Goal: Task Accomplishment & Management: Use online tool/utility

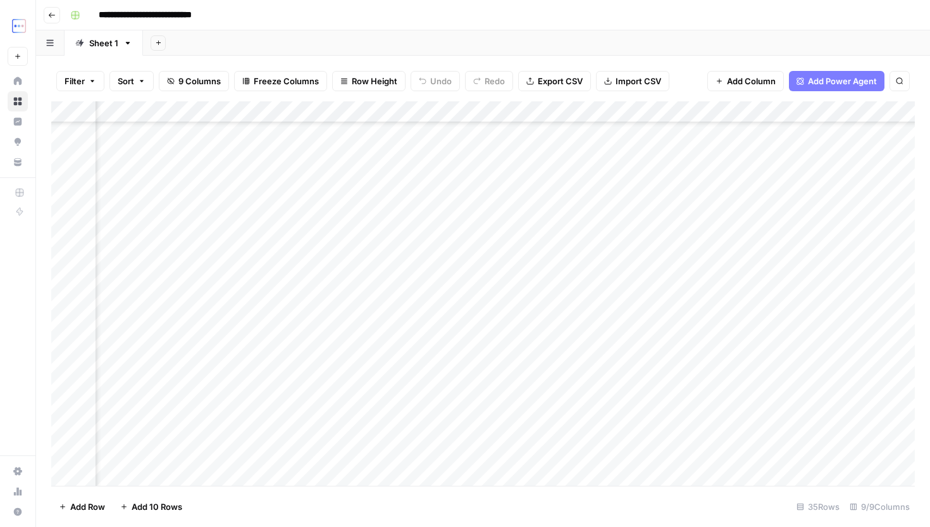
scroll to position [411, 370]
click at [620, 132] on div "Add Column" at bounding box center [483, 186] width 864 height 171
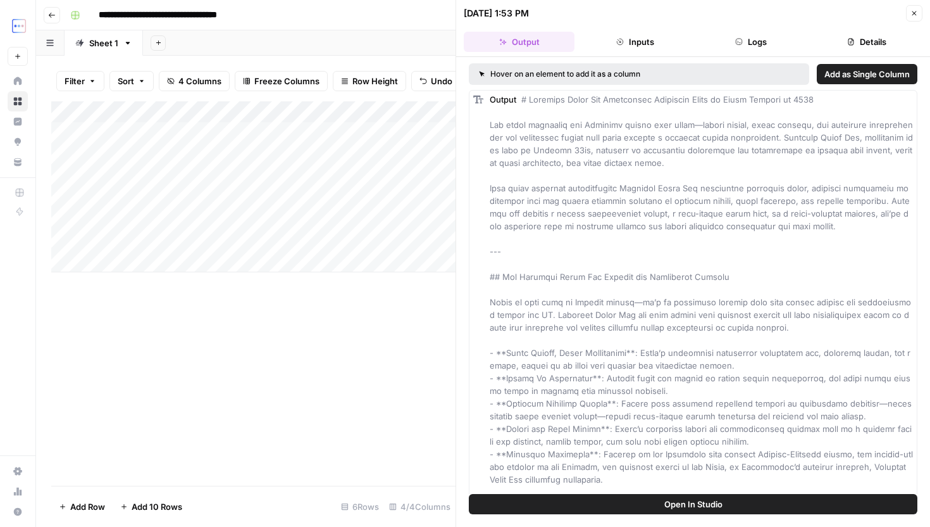
click at [644, 45] on button "Inputs" at bounding box center [635, 42] width 111 height 20
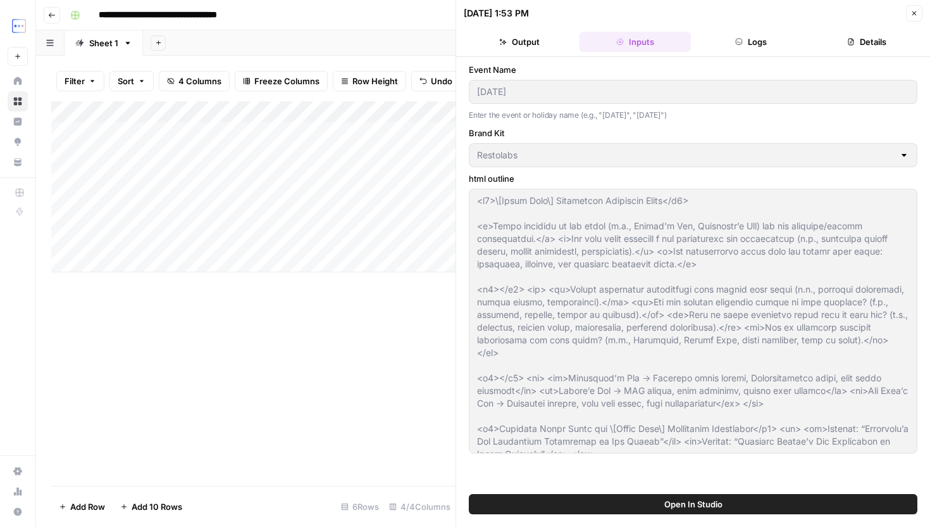
click at [720, 45] on button "Logs" at bounding box center [751, 42] width 111 height 20
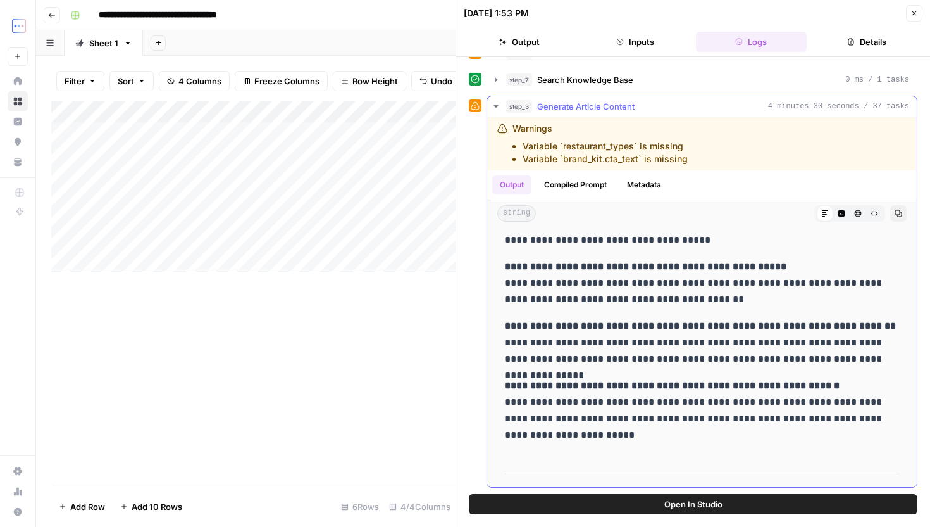
scroll to position [5638, 0]
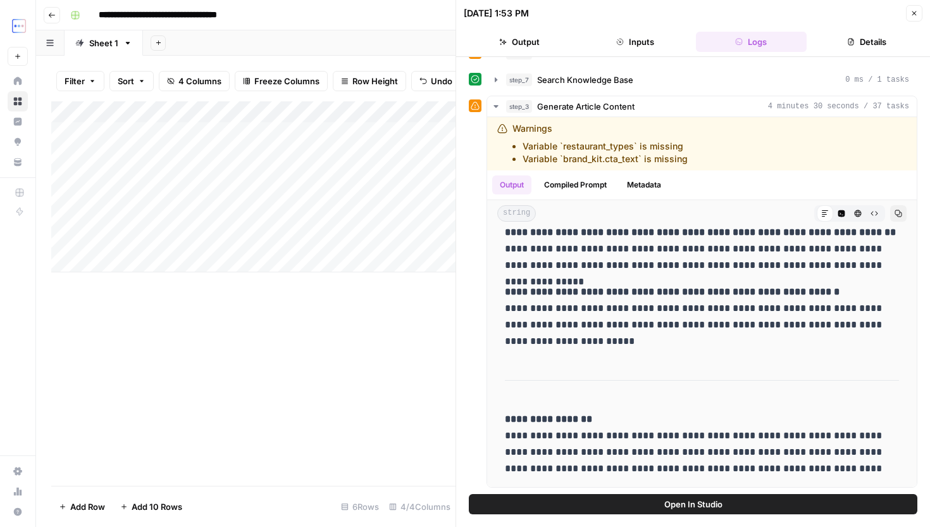
click at [916, 10] on icon "button" at bounding box center [915, 13] width 8 height 8
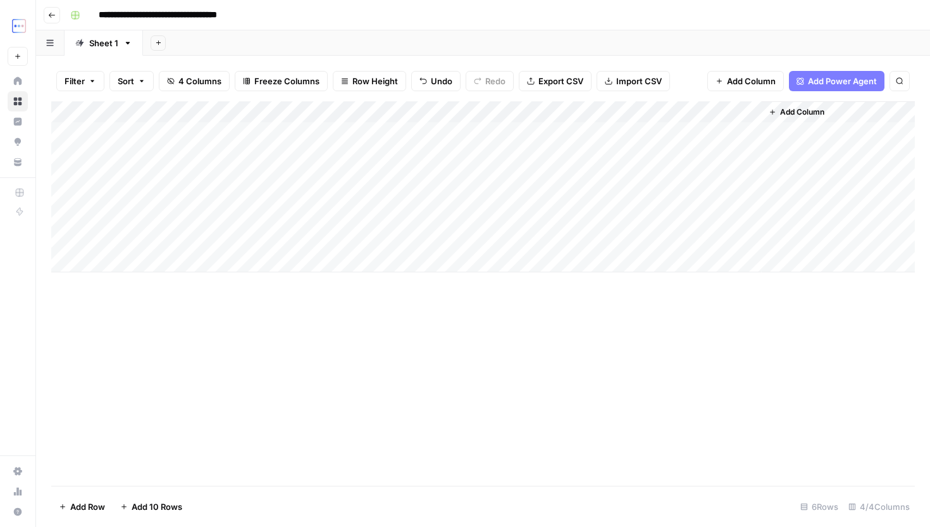
click at [609, 340] on div "Add Column" at bounding box center [483, 293] width 864 height 384
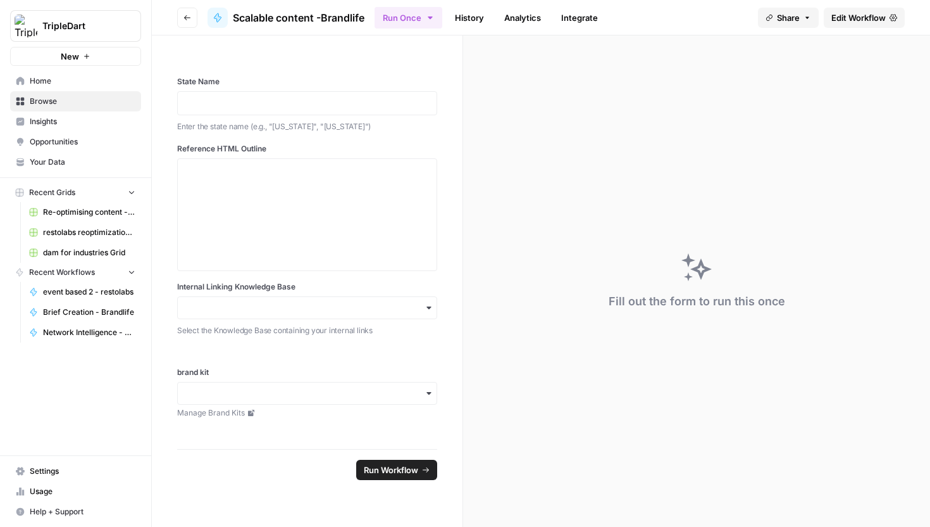
click at [195, 25] on button "Go back" at bounding box center [187, 18] width 20 height 20
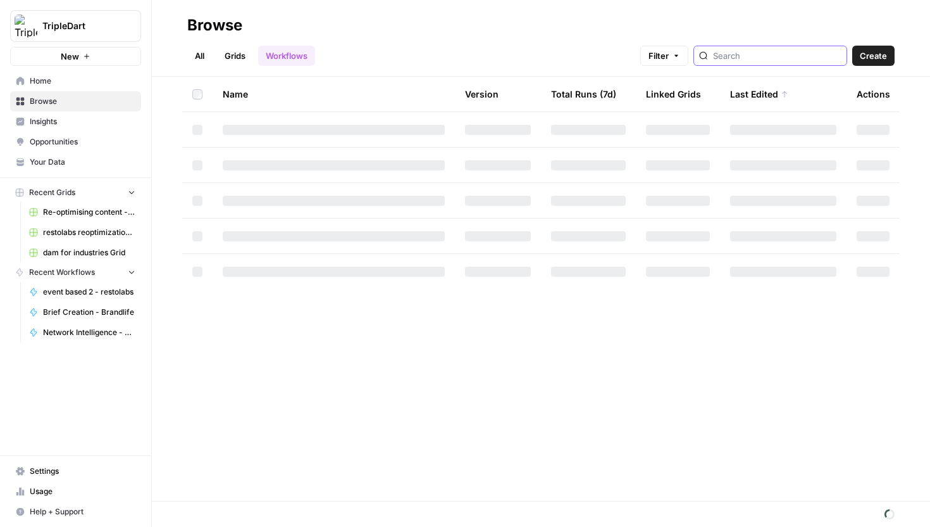
click at [757, 54] on input "search" at bounding box center [777, 55] width 128 height 13
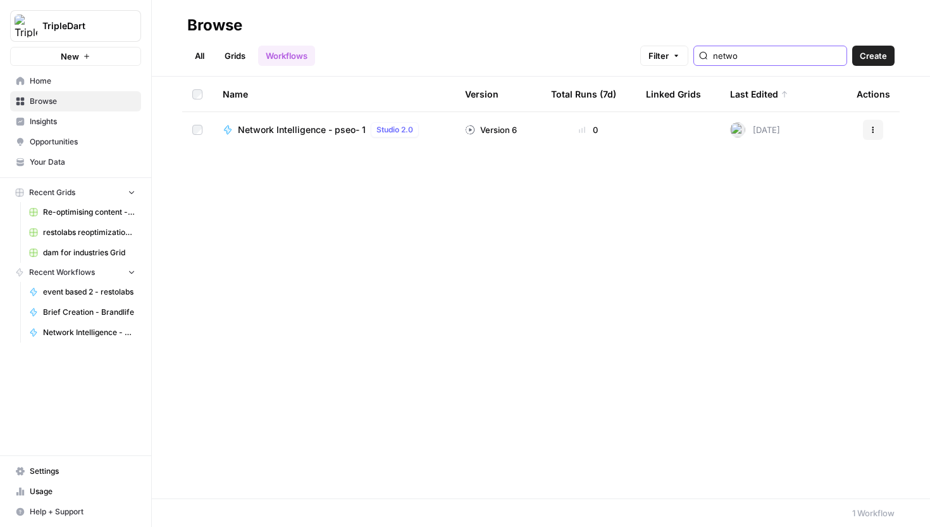
type input "netwo"
click at [292, 128] on span "Network Intelligence - pseo- 1" at bounding box center [302, 129] width 128 height 13
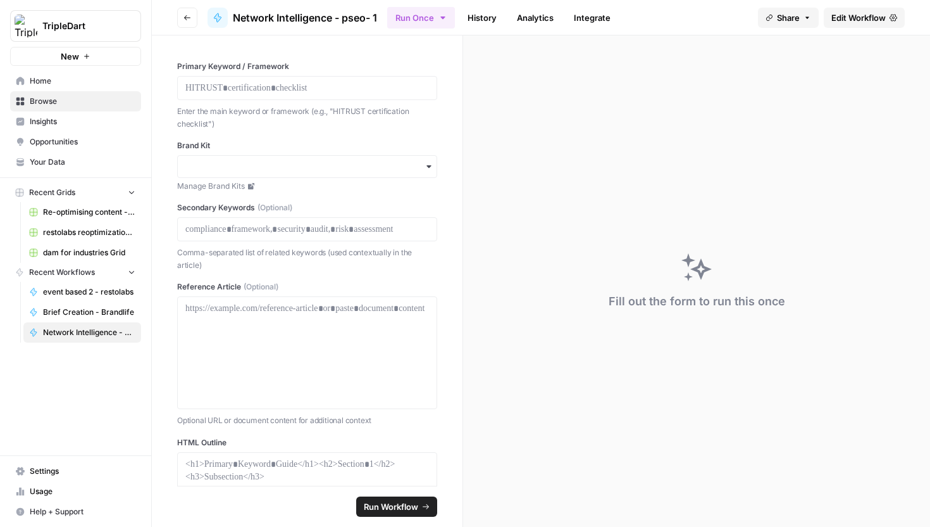
click at [866, 6] on header "Go back Network Intelligence - pseo- 1 Run Once History Analytics Integrate Sha…" at bounding box center [541, 17] width 778 height 35
click at [866, 13] on span "Edit Workflow" at bounding box center [859, 17] width 54 height 13
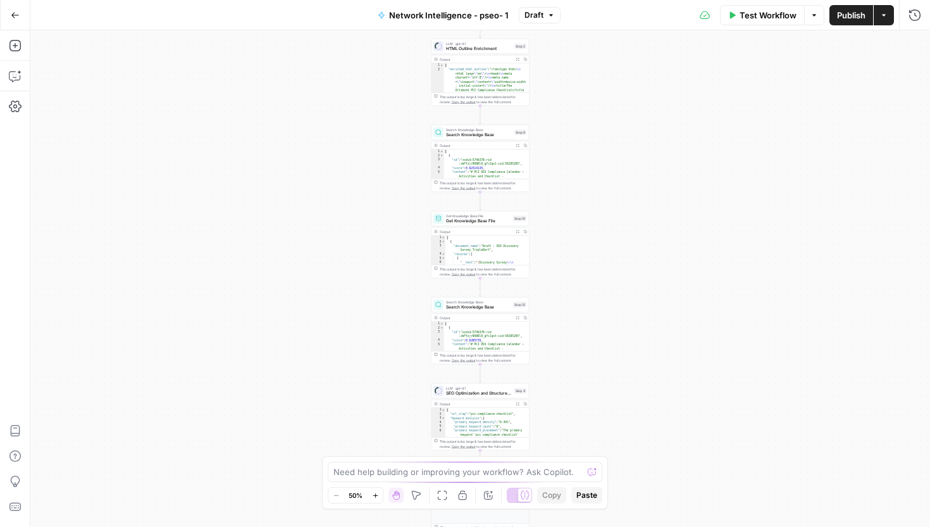
click at [915, 24] on button "Run History" at bounding box center [915, 15] width 20 height 20
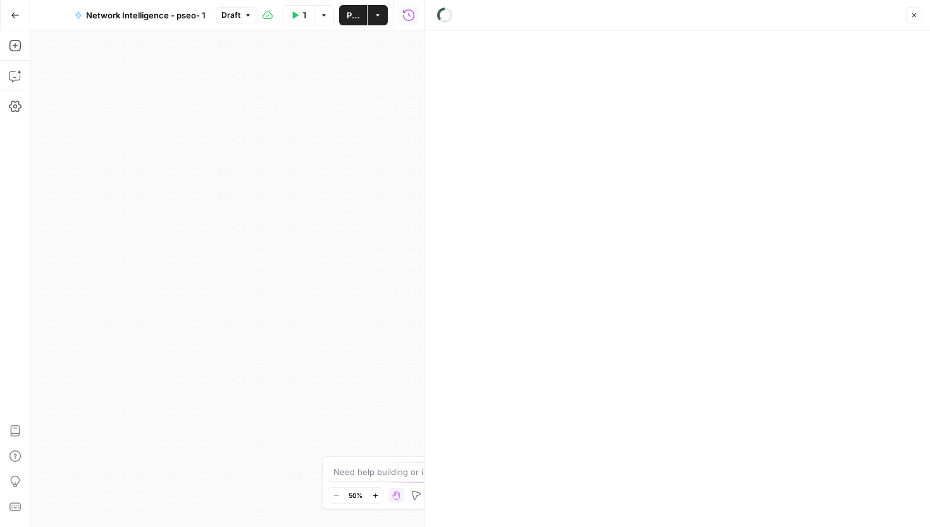
click at [914, 18] on div "Close" at bounding box center [677, 15] width 490 height 16
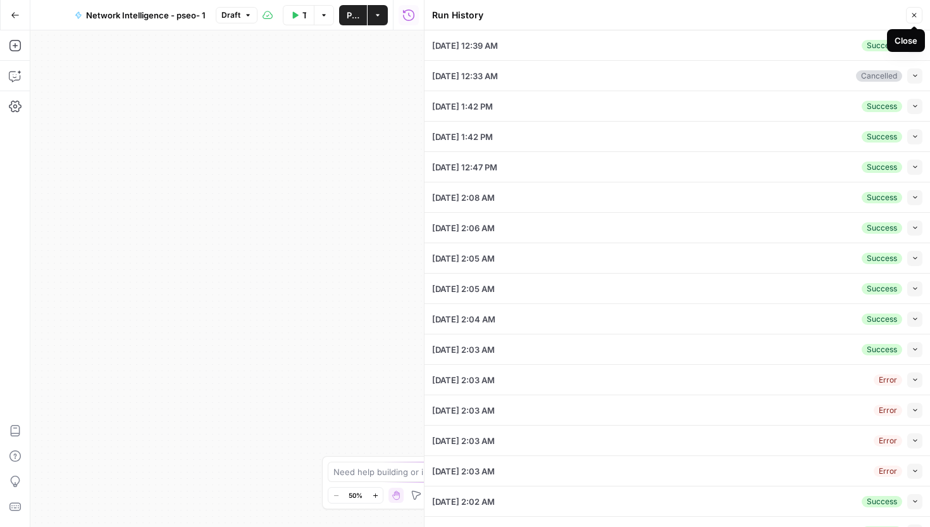
click at [918, 47] on div "Close" at bounding box center [906, 40] width 38 height 23
click at [920, 46] on button "Collapse" at bounding box center [914, 45] width 15 height 15
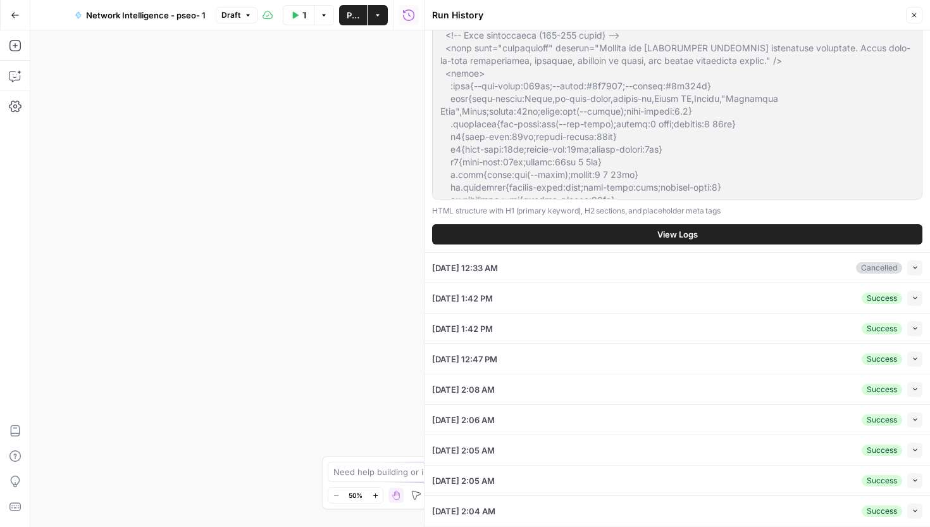
scroll to position [320, 0]
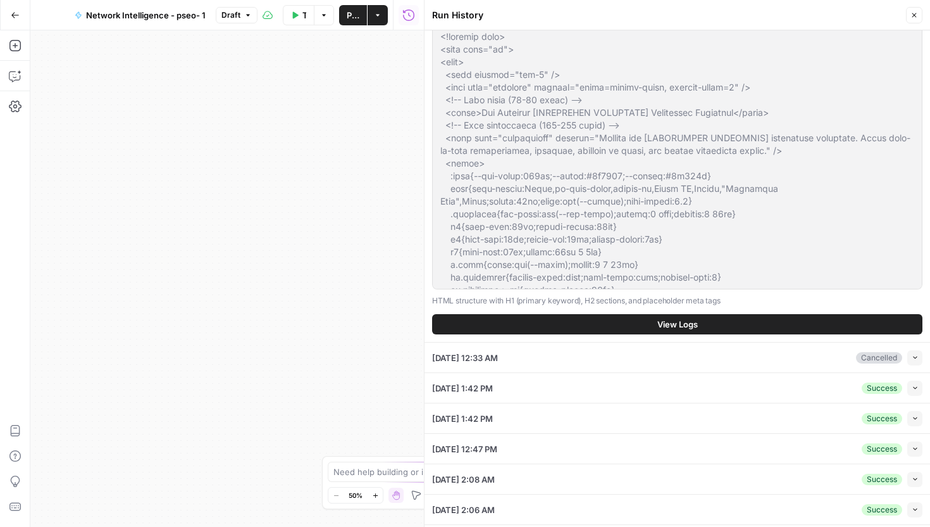
click at [749, 318] on button "View Logs" at bounding box center [677, 324] width 490 height 20
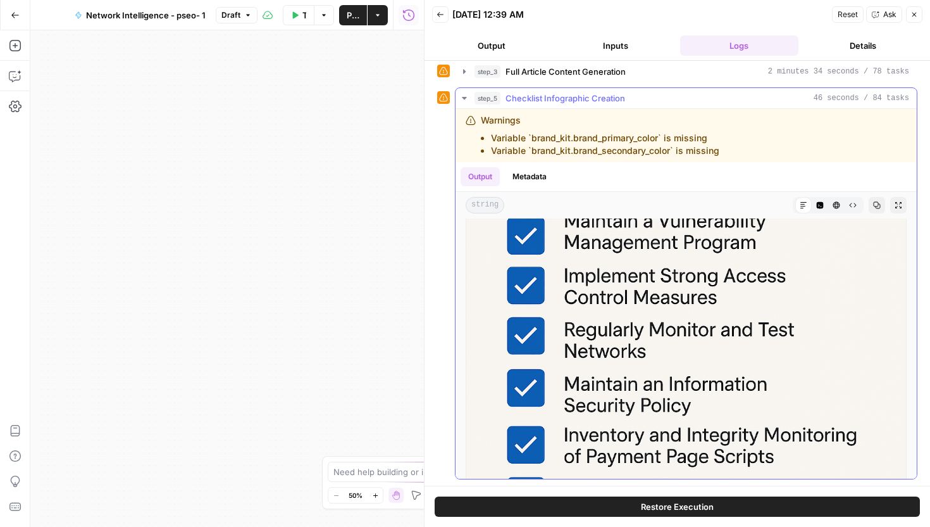
scroll to position [352, 0]
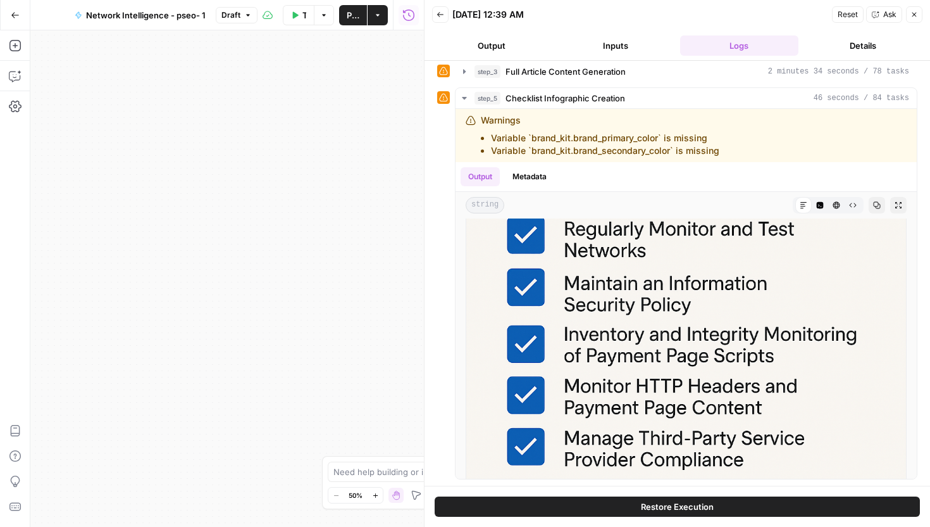
click at [915, 20] on button "Close" at bounding box center [914, 14] width 16 height 16
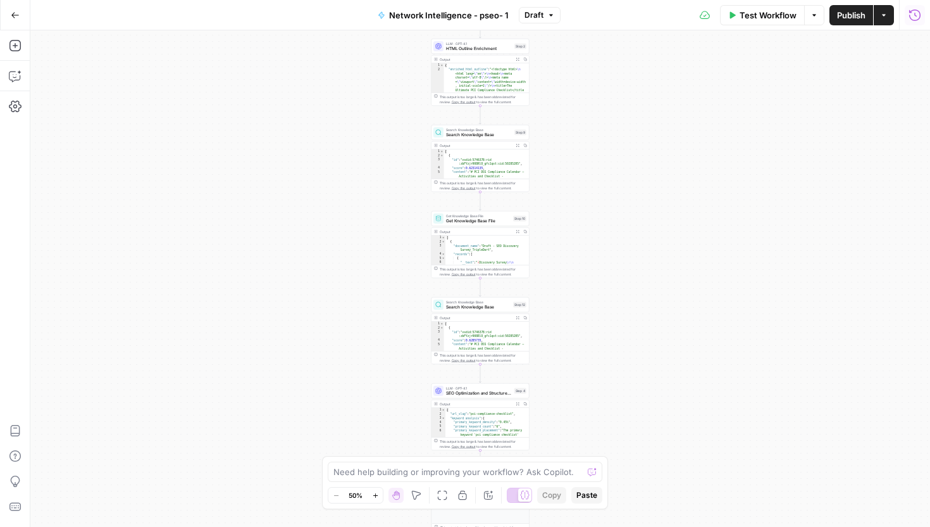
click at [913, 11] on icon "button" at bounding box center [915, 15] width 13 height 13
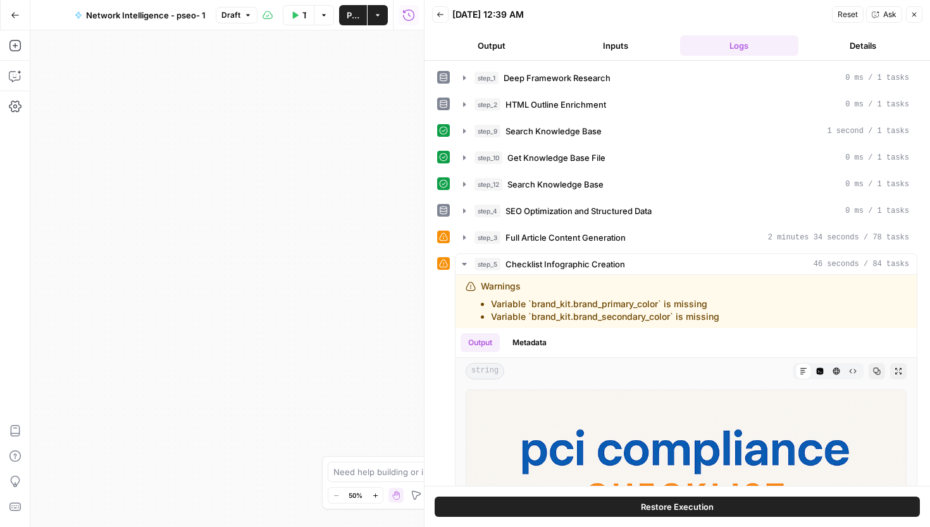
click at [433, 21] on button "Back" at bounding box center [440, 14] width 16 height 16
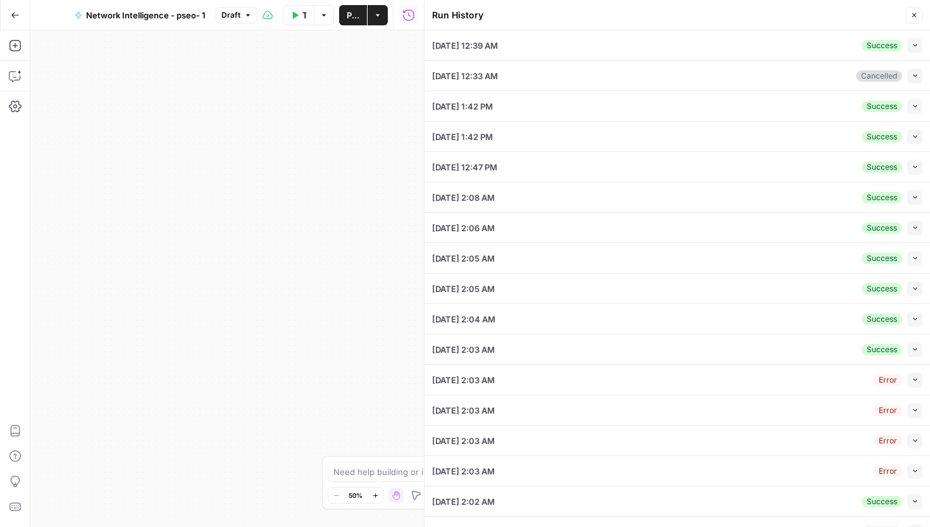
click at [906, 102] on div "Success Collapse" at bounding box center [892, 106] width 61 height 15
click at [907, 103] on button "Collapse" at bounding box center [914, 106] width 15 height 15
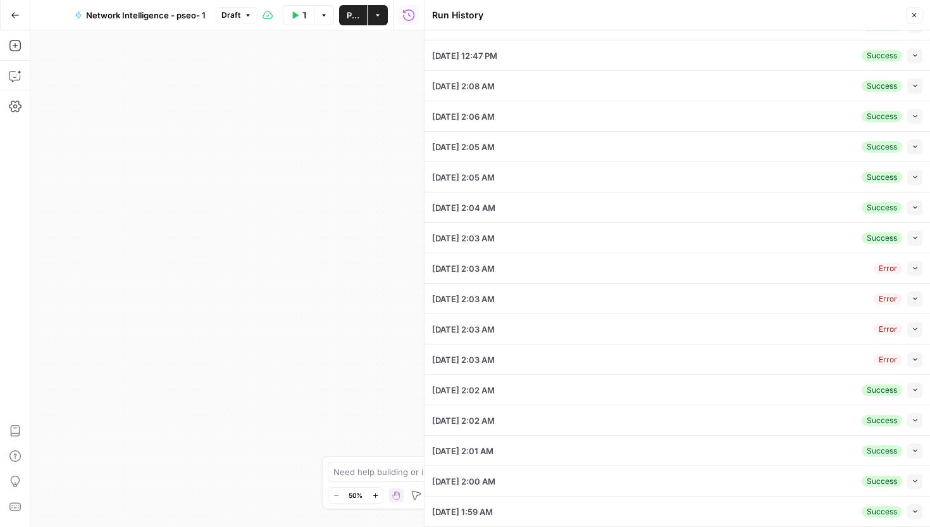
scroll to position [542, 0]
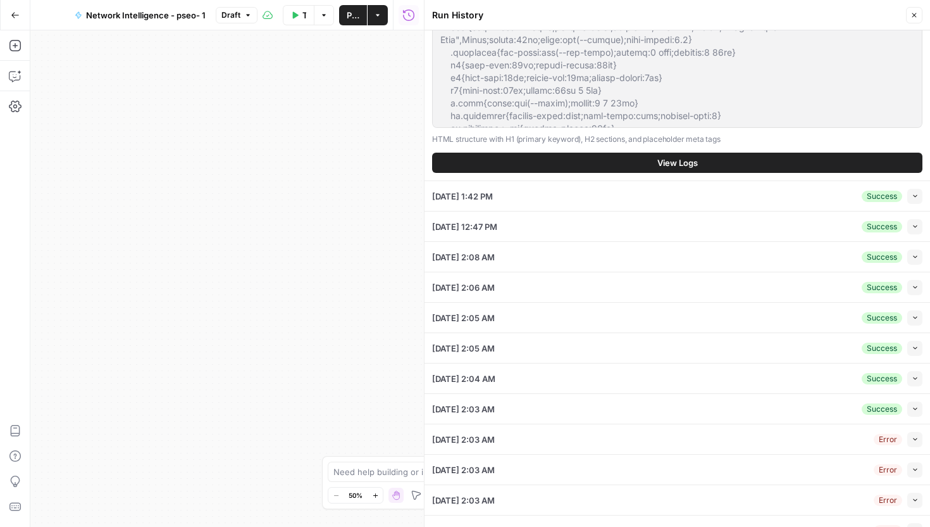
click at [776, 156] on button "View Logs" at bounding box center [677, 163] width 490 height 20
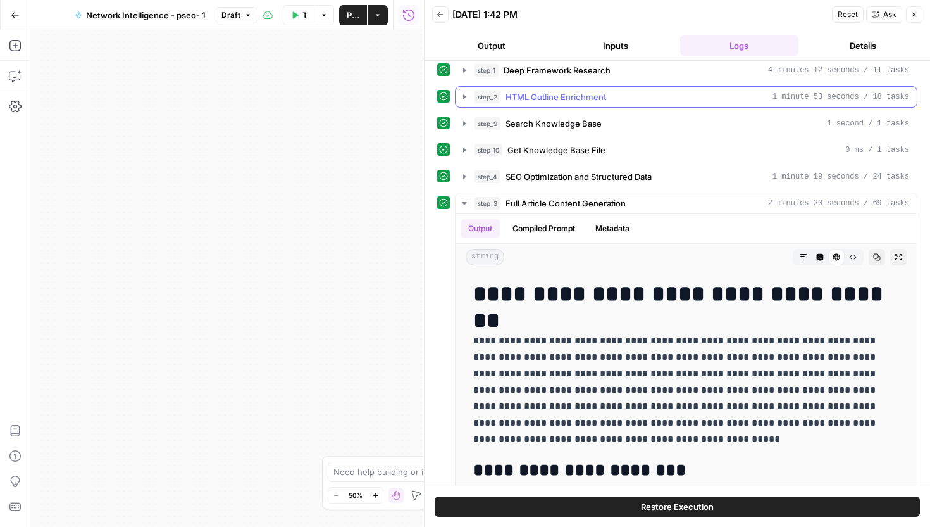
scroll to position [59, 0]
